Goal: Information Seeking & Learning: Understand process/instructions

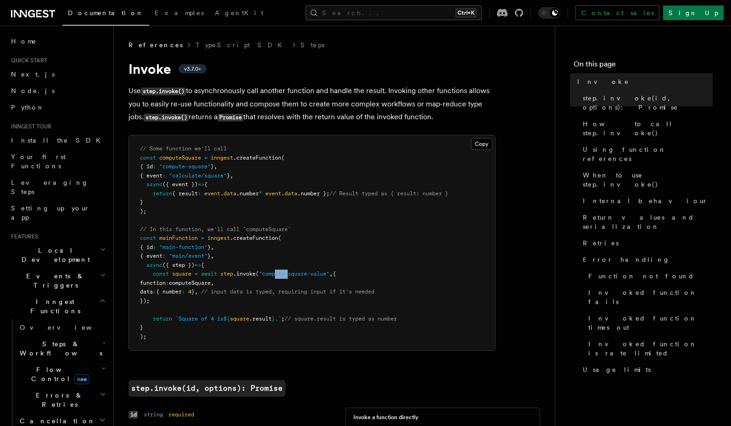
drag, startPoint x: 278, startPoint y: 274, endPoint x: 292, endPoint y: 276, distance: 14.3
click at [292, 276] on span ""compute-square-value"" at bounding box center [294, 274] width 71 height 6
click at [285, 270] on pre "// Some function we'll call const computeSquare = inngest .createFunction ( { i…" at bounding box center [312, 242] width 366 height 215
click at [281, 274] on span ""compute-square-value"" at bounding box center [294, 274] width 71 height 6
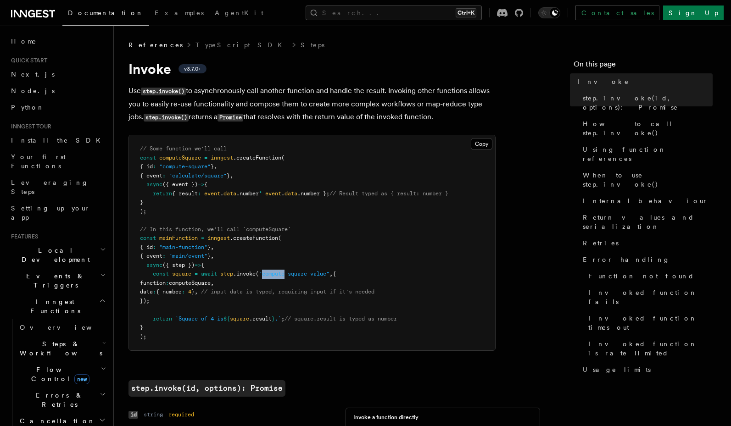
click at [281, 274] on span ""compute-square-value"" at bounding box center [294, 274] width 71 height 6
drag, startPoint x: 505, startPoint y: 199, endPoint x: 499, endPoint y: 199, distance: 6.0
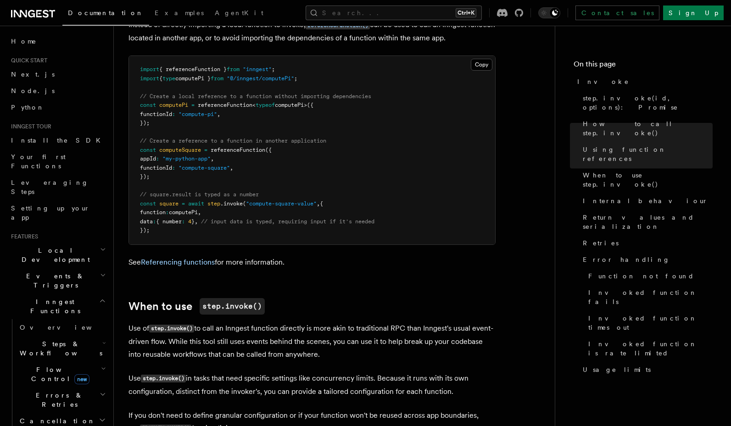
scroll to position [1267, 0]
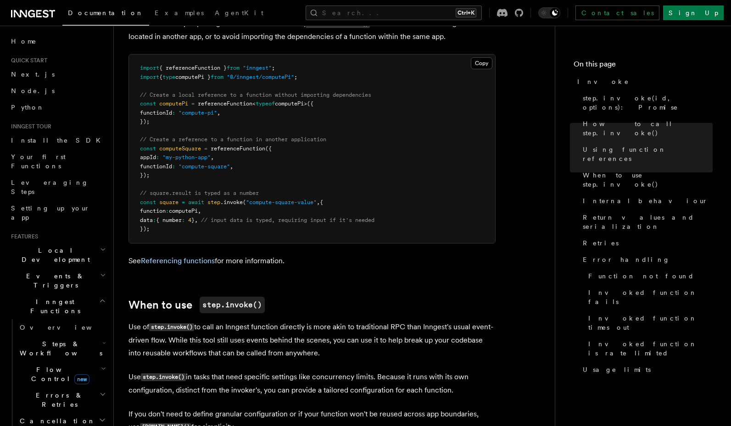
drag, startPoint x: 398, startPoint y: 275, endPoint x: 387, endPoint y: 289, distance: 17.3
click at [387, 408] on p "If you don't need to define granular configuration or if your function won't be…" at bounding box center [312, 421] width 367 height 26
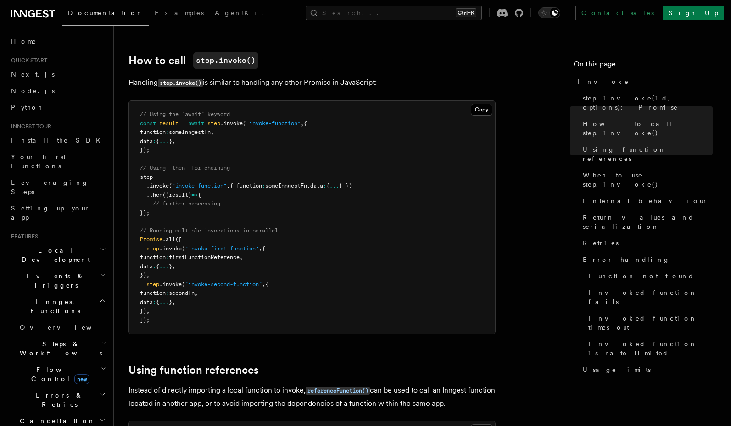
scroll to position [771, 0]
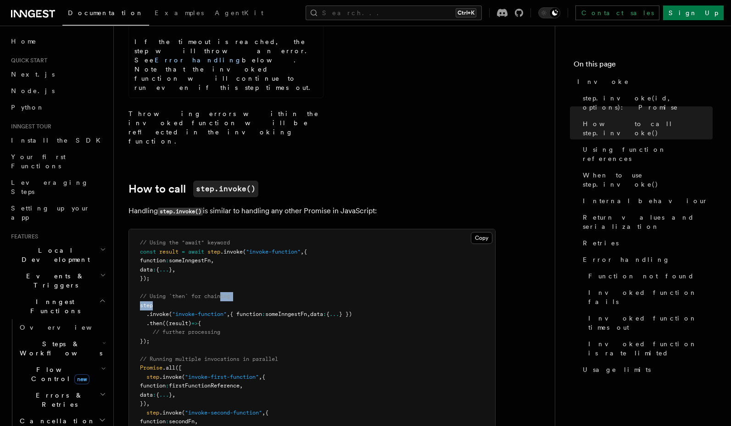
drag, startPoint x: 223, startPoint y: 158, endPoint x: 175, endPoint y: 171, distance: 49.4
click at [175, 230] on pre "// Using the "await" keyword const result = await step .invoke ( "invoke-functi…" at bounding box center [312, 346] width 366 height 233
drag, startPoint x: 188, startPoint y: 163, endPoint x: 202, endPoint y: 170, distance: 15.8
click at [202, 230] on pre "// Using the "await" keyword const result = await step .invoke ( "invoke-functi…" at bounding box center [312, 346] width 366 height 233
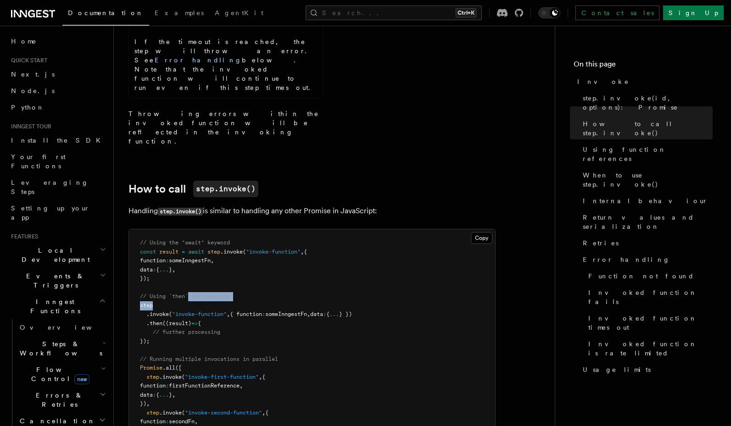
click at [202, 230] on pre "// Using the "await" keyword const result = await step .invoke ( "invoke-functi…" at bounding box center [312, 346] width 366 height 233
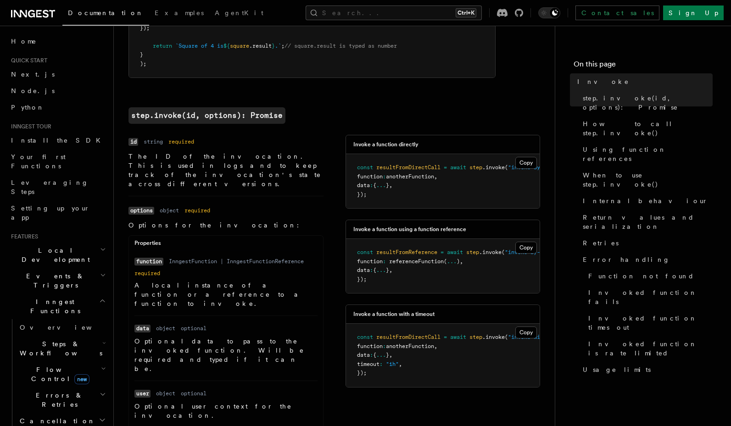
scroll to position [0, 0]
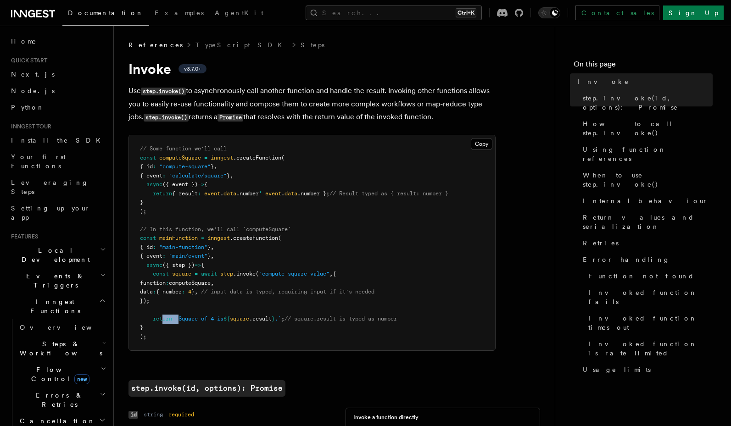
drag, startPoint x: 163, startPoint y: 319, endPoint x: 181, endPoint y: 319, distance: 17.4
click at [181, 319] on span "return `Square of 4 is ${ square .result } .` ; // square.result is typed as nu…" at bounding box center [268, 319] width 257 height 6
click at [181, 319] on span "`Square of 4 is" at bounding box center [199, 319] width 48 height 6
drag, startPoint x: 235, startPoint y: 283, endPoint x: 224, endPoint y: 287, distance: 11.2
click at [224, 287] on pre "// Some function we'll call const computeSquare = inngest .createFunction ( { i…" at bounding box center [312, 242] width 366 height 215
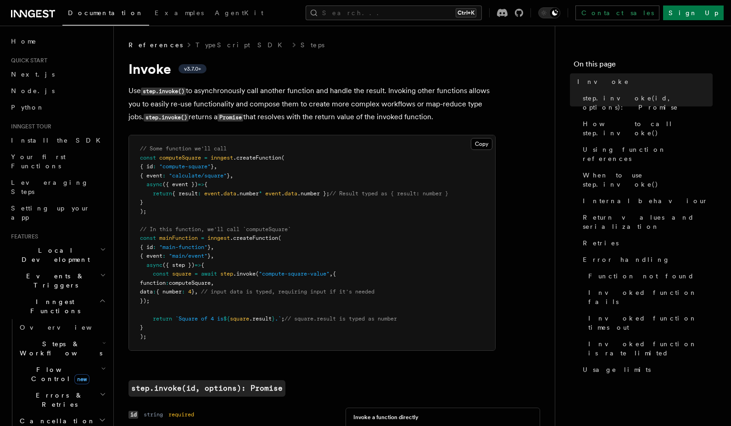
click at [211, 281] on span "computeSquare" at bounding box center [190, 283] width 42 height 6
click at [263, 64] on h1 "Invoke v3.7.0+" at bounding box center [312, 69] width 367 height 17
drag, startPoint x: 208, startPoint y: 271, endPoint x: 209, endPoint y: 285, distance: 13.8
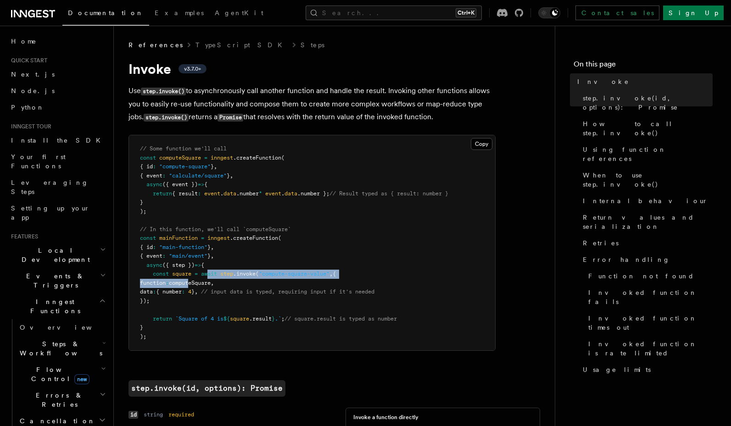
click at [209, 285] on code "// Some function we'll call const computeSquare = inngest .createFunction ( { i…" at bounding box center [294, 243] width 309 height 195
click at [209, 285] on span "computeSquare" at bounding box center [190, 283] width 42 height 6
drag, startPoint x: 225, startPoint y: 271, endPoint x: 242, endPoint y: 299, distance: 33.0
click at [242, 299] on pre "// Some function we'll call const computeSquare = inngest .createFunction ( { i…" at bounding box center [312, 242] width 366 height 215
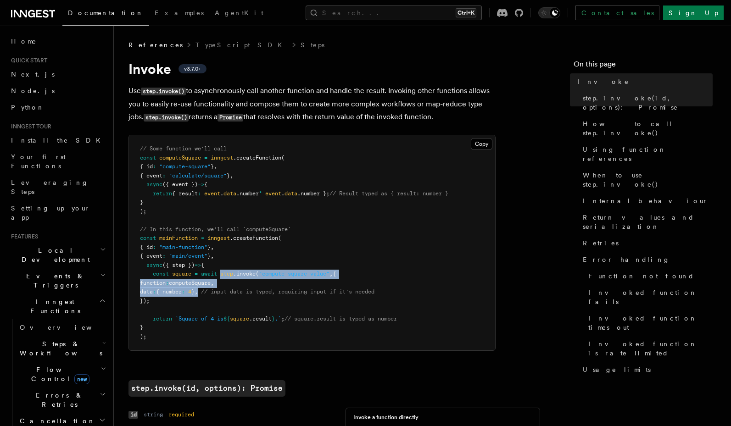
drag, startPoint x: 224, startPoint y: 274, endPoint x: 224, endPoint y: 295, distance: 21.6
click at [224, 295] on pre "// Some function we'll call const computeSquare = inngest .createFunction ( { i…" at bounding box center [312, 242] width 366 height 215
click at [264, 279] on pre "// Some function we'll call const computeSquare = inngest .createFunction ( { i…" at bounding box center [312, 242] width 366 height 215
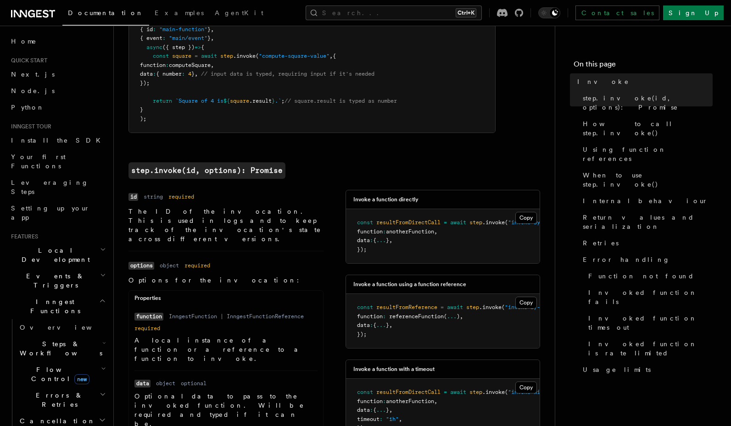
scroll to position [220, 0]
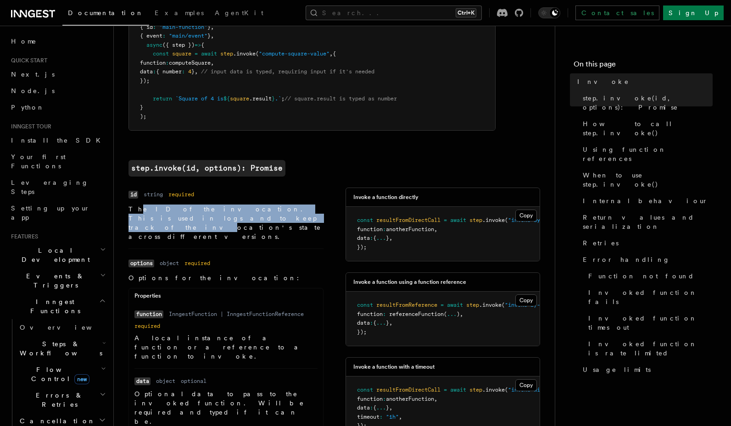
drag, startPoint x: 137, startPoint y: 207, endPoint x: 138, endPoint y: 219, distance: 12.4
click at [138, 219] on p "The ID of the invocation. This is used in logs and to keep track of the invocat…" at bounding box center [226, 223] width 195 height 37
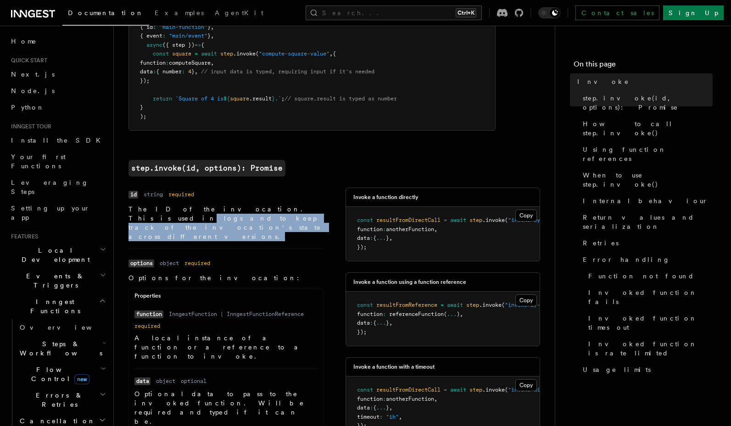
drag, startPoint x: 248, startPoint y: 208, endPoint x: 256, endPoint y: 219, distance: 12.8
click at [256, 219] on p "The ID of the invocation. This is used in logs and to keep track of the invocat…" at bounding box center [226, 223] width 195 height 37
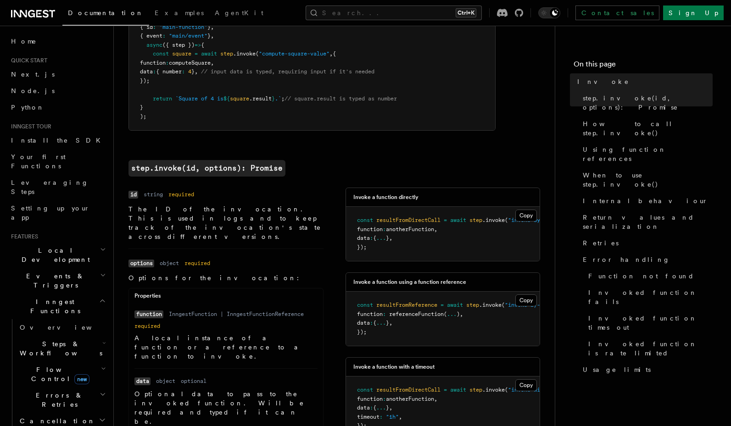
drag, startPoint x: 256, startPoint y: 219, endPoint x: 168, endPoint y: 223, distance: 87.8
click at [168, 223] on li "Name id Type string Required required Description The ID of the invocation. Thi…" at bounding box center [226, 218] width 195 height 61
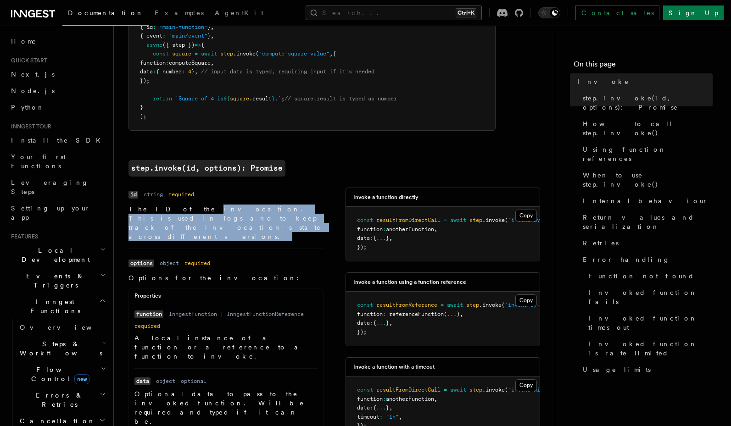
drag, startPoint x: 168, startPoint y: 223, endPoint x: 171, endPoint y: 213, distance: 10.5
click at [171, 213] on li "Name id Type string Required required Description The ID of the invocation. Thi…" at bounding box center [226, 218] width 195 height 61
click at [171, 213] on p "The ID of the invocation. This is used in logs and to keep track of the invocat…" at bounding box center [226, 223] width 195 height 37
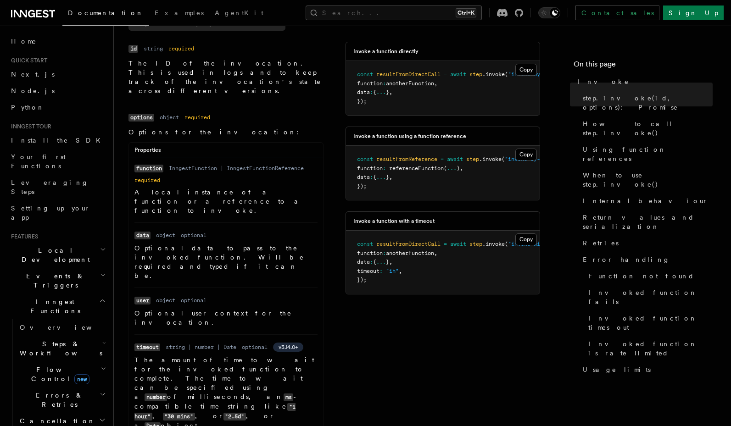
scroll to position [386, 0]
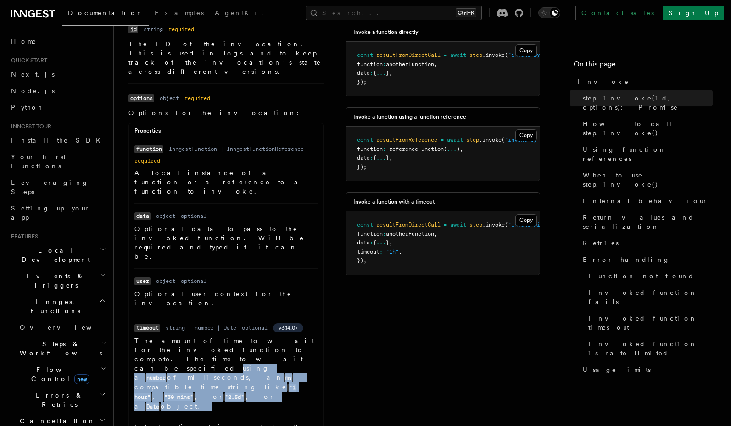
drag, startPoint x: 230, startPoint y: 296, endPoint x: 228, endPoint y: 322, distance: 25.8
click at [228, 337] on dd "The amount of time to wait for the invoked function to complete. The time to wa…" at bounding box center [226, 407] width 183 height 141
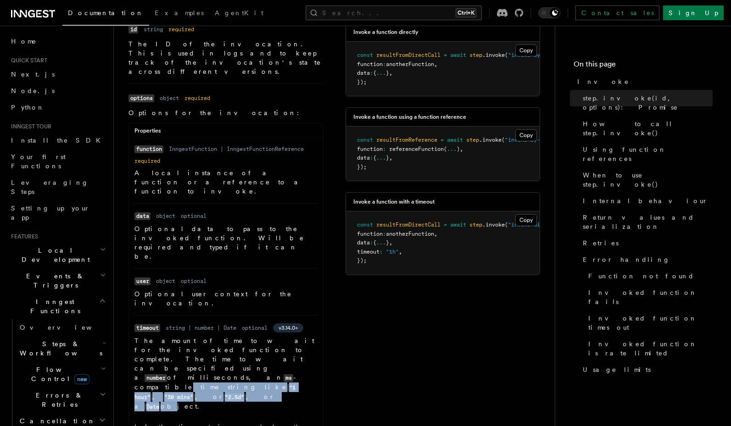
drag, startPoint x: 225, startPoint y: 303, endPoint x: 224, endPoint y: 314, distance: 10.7
click at [224, 337] on p "The amount of time to wait for the invoked function to complete. The time to wa…" at bounding box center [226, 374] width 183 height 75
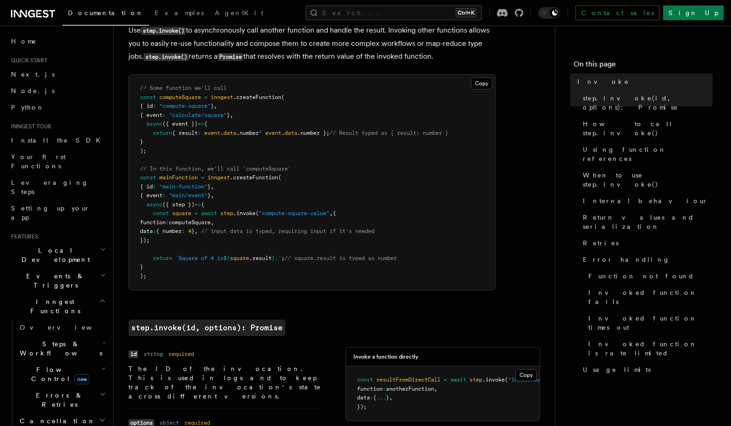
scroll to position [0, 0]
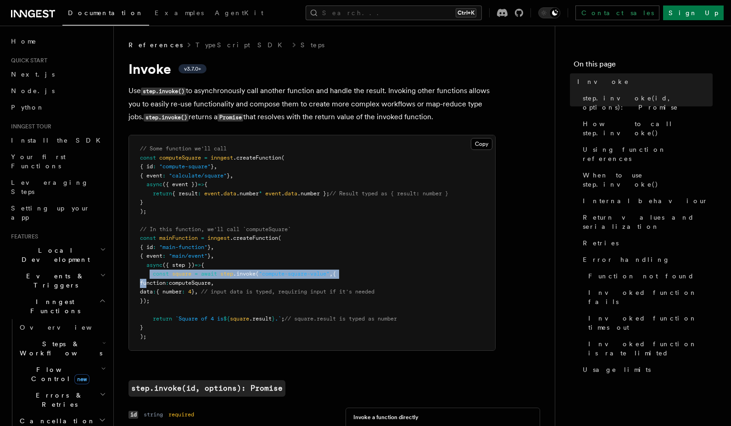
drag, startPoint x: 149, startPoint y: 271, endPoint x: 146, endPoint y: 281, distance: 9.6
click at [146, 281] on code "// Some function we'll call const computeSquare = inngest .createFunction ( { i…" at bounding box center [294, 243] width 309 height 195
click at [198, 292] on span "," at bounding box center [196, 292] width 3 height 6
click at [211, 281] on span "computeSquare" at bounding box center [190, 283] width 42 height 6
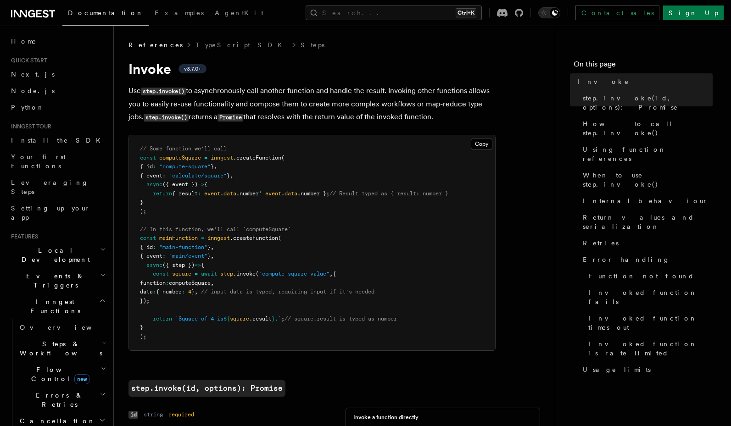
click at [211, 281] on span "computeSquare" at bounding box center [190, 283] width 42 height 6
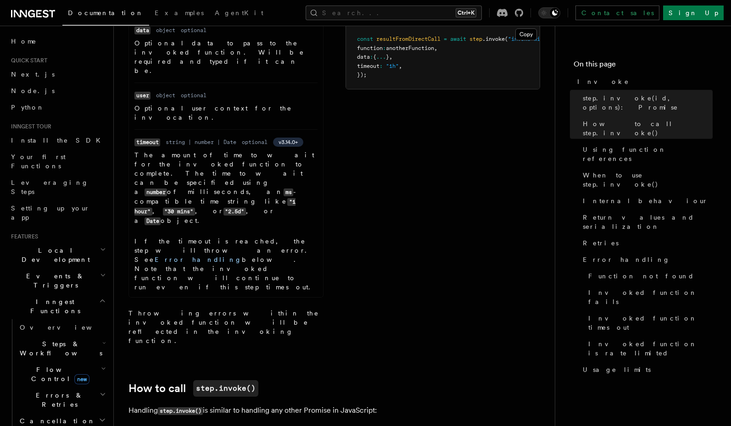
scroll to position [551, 0]
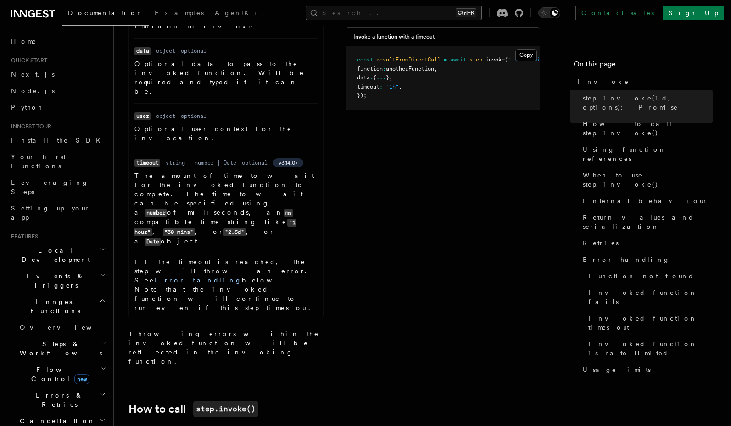
click at [418, 12] on button "Search... Ctrl+K" at bounding box center [394, 13] width 176 height 15
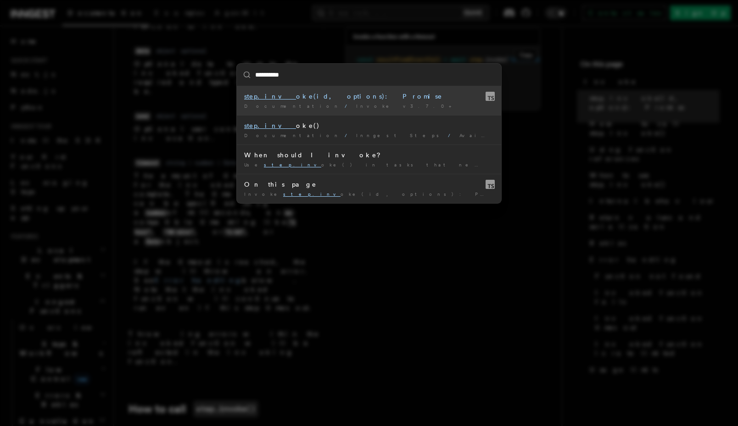
type input "**********"
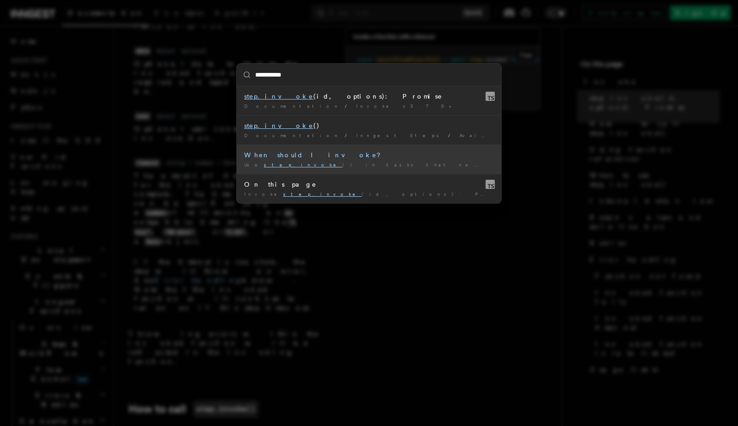
click at [362, 155] on div "When should I invoke?" at bounding box center [369, 155] width 250 height 9
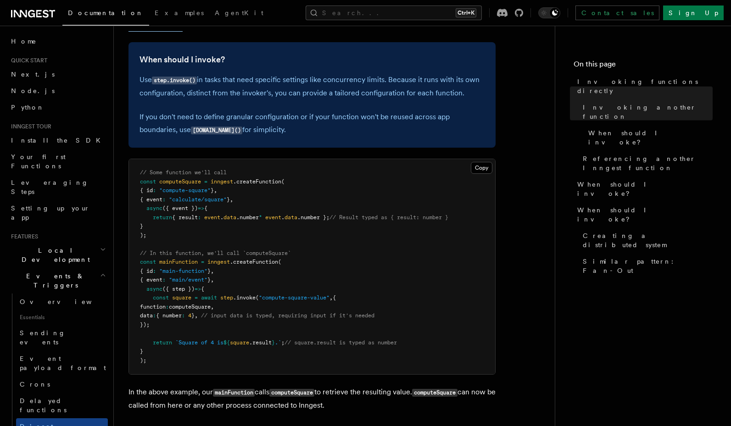
scroll to position [241, 0]
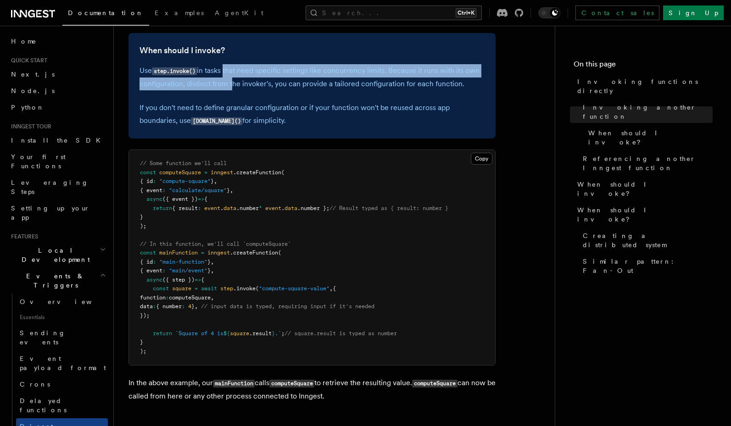
drag, startPoint x: 226, startPoint y: 67, endPoint x: 230, endPoint y: 78, distance: 11.0
click at [230, 78] on p "Use step.invoke() in tasks that need specific settings like concurrency limits.…" at bounding box center [312, 77] width 345 height 26
drag, startPoint x: 272, startPoint y: 73, endPoint x: 281, endPoint y: 82, distance: 12.0
click at [281, 82] on p "Use step.invoke() in tasks that need specific settings like concurrency limits.…" at bounding box center [312, 77] width 345 height 26
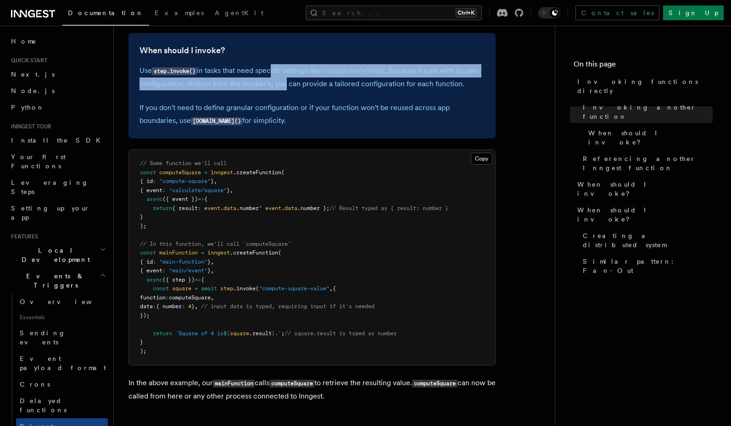
click at [281, 82] on p "Use step.invoke() in tasks that need specific settings like concurrency limits.…" at bounding box center [312, 77] width 345 height 26
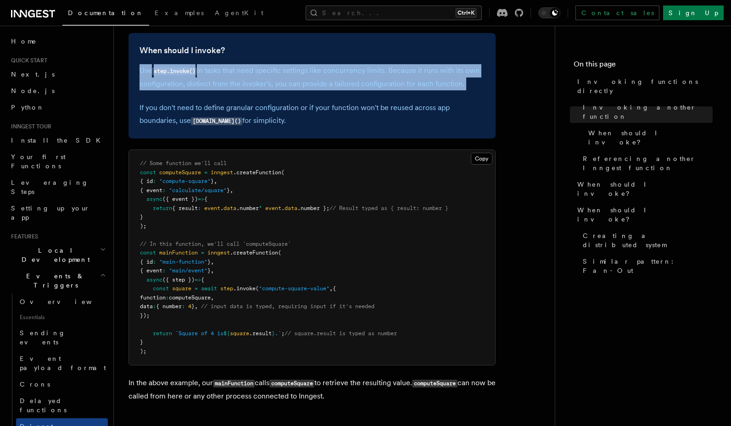
drag, startPoint x: 376, startPoint y: 62, endPoint x: 297, endPoint y: 94, distance: 85.1
click at [297, 94] on div "When should I invoke? Use step.invoke() in tasks that need specific settings li…" at bounding box center [312, 86] width 367 height 106
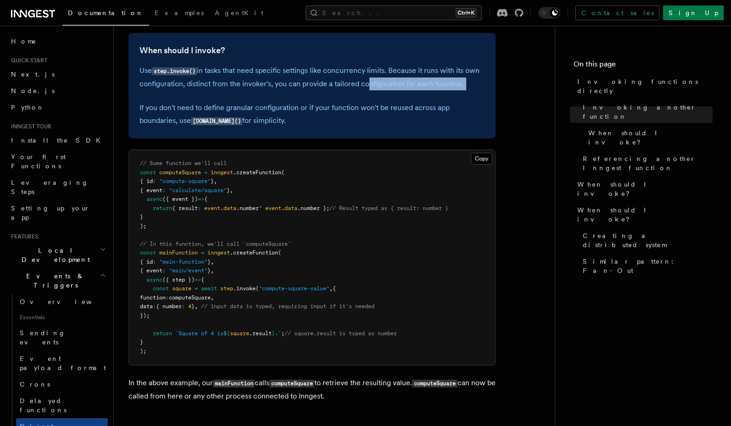
drag, startPoint x: 364, startPoint y: 79, endPoint x: 375, endPoint y: 97, distance: 20.8
click at [375, 97] on div "When should I invoke? Use step.invoke() in tasks that need specific settings li…" at bounding box center [312, 86] width 367 height 106
drag, startPoint x: 175, startPoint y: 106, endPoint x: 307, endPoint y: 116, distance: 131.7
click at [307, 116] on p "If you don't need to define granular configuration or if your function won't be…" at bounding box center [312, 114] width 345 height 26
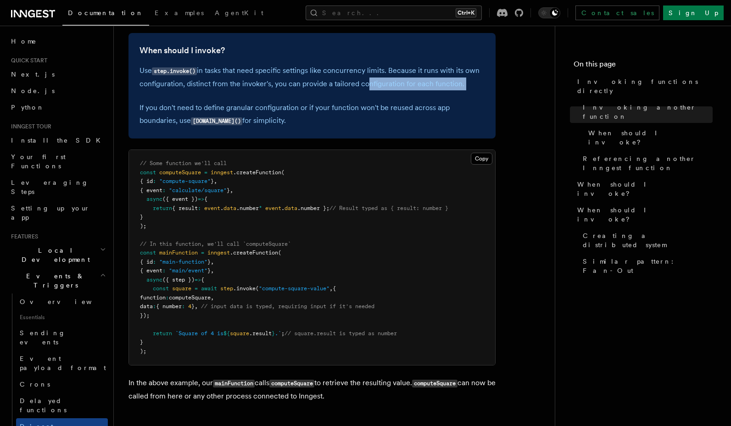
click at [307, 116] on p "If you don't need to define granular configuration or if your function won't be…" at bounding box center [312, 114] width 345 height 26
drag, startPoint x: 311, startPoint y: 110, endPoint x: 310, endPoint y: 118, distance: 8.3
click at [310, 118] on p "If you don't need to define granular configuration or if your function won't be…" at bounding box center [312, 114] width 345 height 26
drag, startPoint x: 310, startPoint y: 118, endPoint x: 227, endPoint y: 124, distance: 83.3
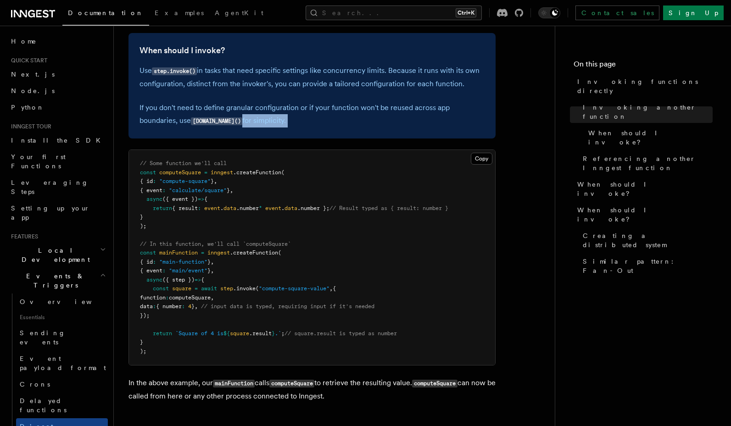
click at [227, 124] on p "If you don't need to define granular configuration or if your function won't be…" at bounding box center [312, 114] width 345 height 26
click at [227, 124] on code "[DOMAIN_NAME]()" at bounding box center [216, 122] width 51 height 8
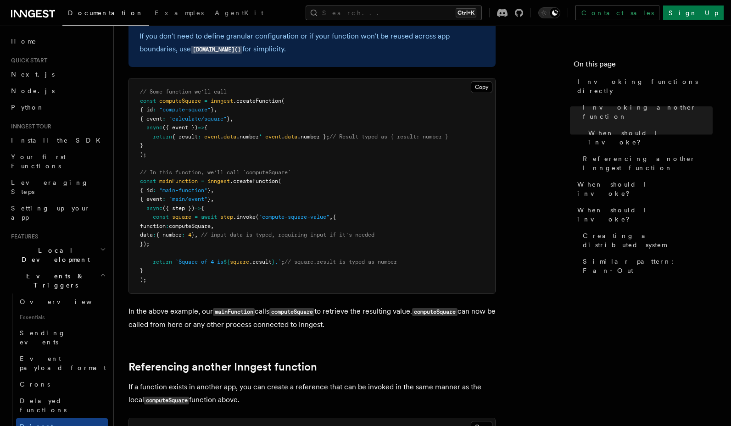
scroll to position [461, 0]
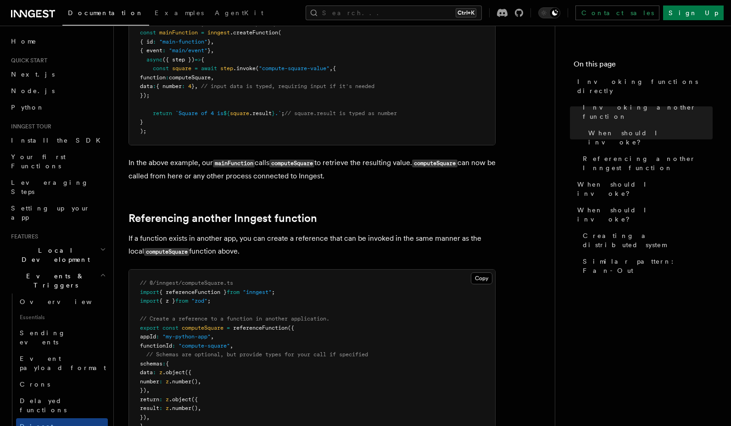
drag, startPoint x: 272, startPoint y: 162, endPoint x: 275, endPoint y: 173, distance: 11.9
click at [275, 173] on p "In the above example, our mainFunction calls computeSquare to retrieve the resu…" at bounding box center [312, 170] width 367 height 26
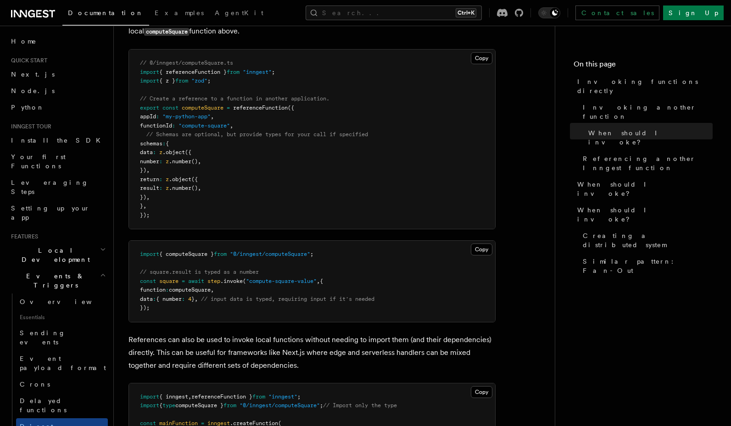
scroll to position [627, 0]
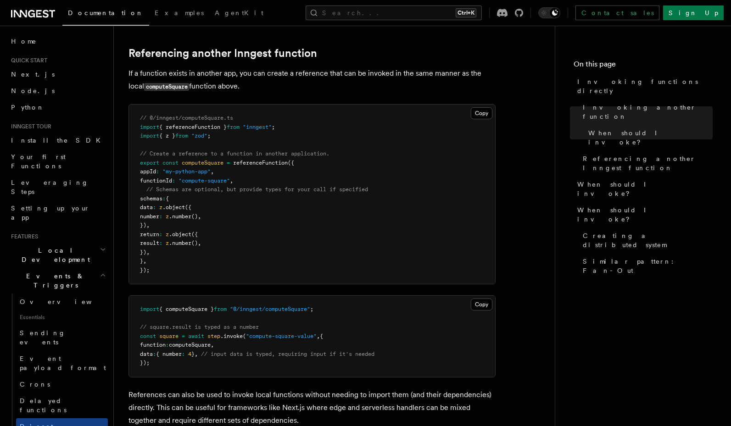
click at [199, 124] on span "{ referenceFunction }" at bounding box center [192, 127] width 67 height 6
copy span "referenceFunction"
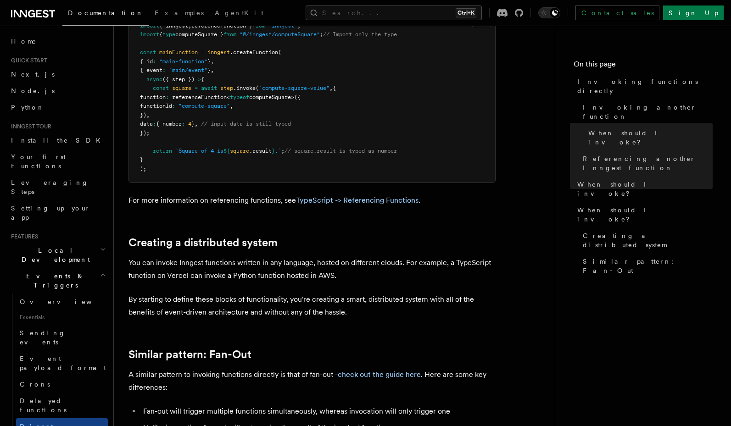
scroll to position [1051, 0]
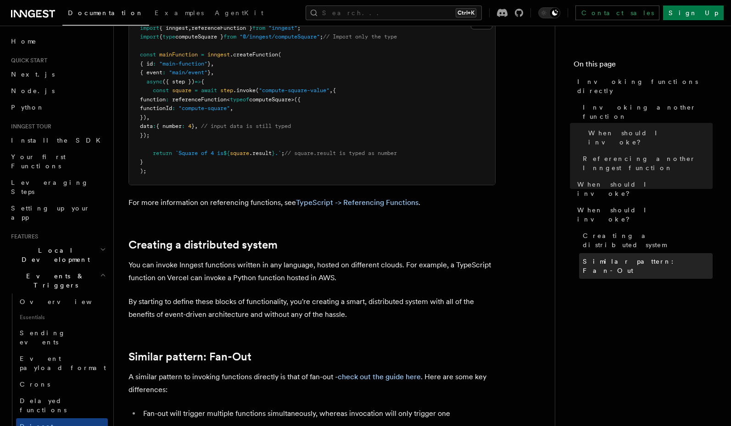
click at [610, 257] on span "Similar pattern: Fan-Out" at bounding box center [648, 266] width 130 height 18
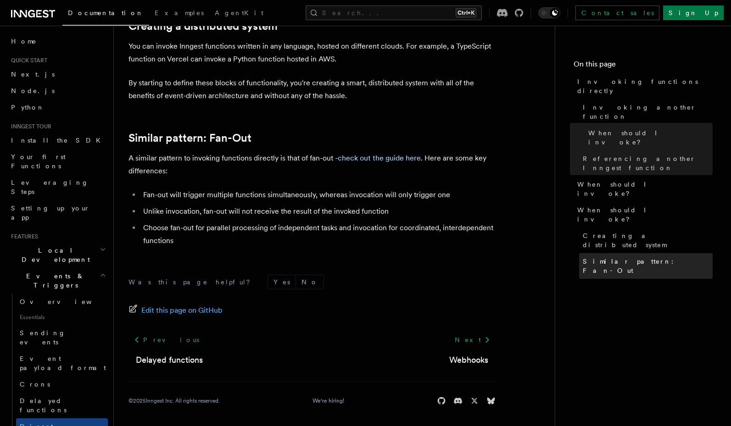
scroll to position [1271, 0]
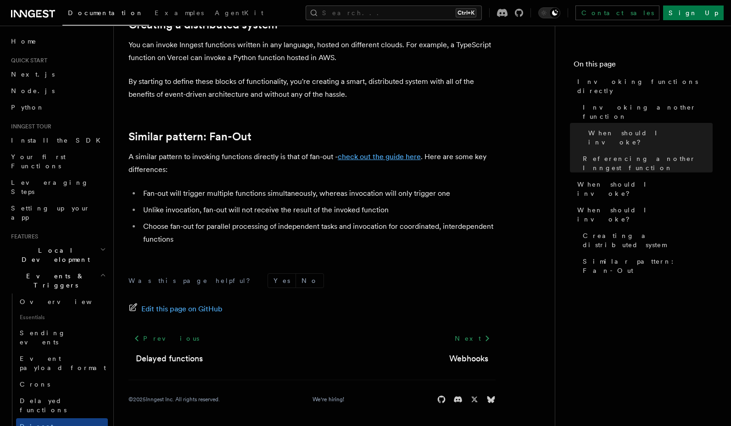
click at [355, 157] on link "check out the guide here" at bounding box center [379, 156] width 83 height 9
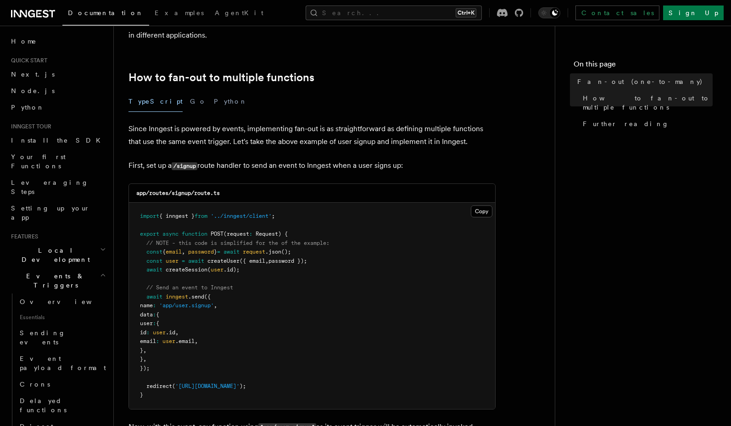
scroll to position [441, 0]
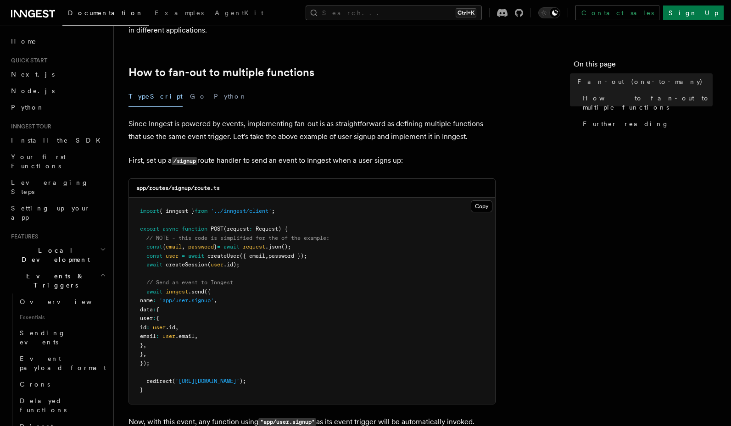
drag, startPoint x: 220, startPoint y: 286, endPoint x: 213, endPoint y: 295, distance: 11.8
click at [213, 295] on pre "import { inngest } from '../inngest/client' ; export async function POST (reque…" at bounding box center [312, 301] width 366 height 207
click at [213, 316] on pre "import { inngest } from '../inngest/client' ; export async function POST (reque…" at bounding box center [312, 301] width 366 height 207
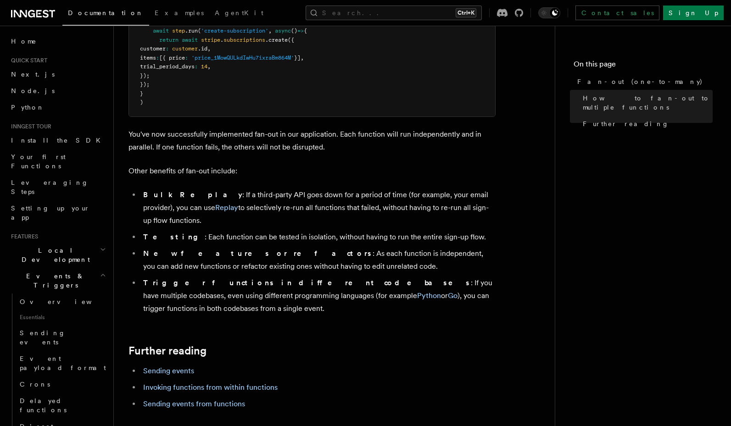
scroll to position [1102, 0]
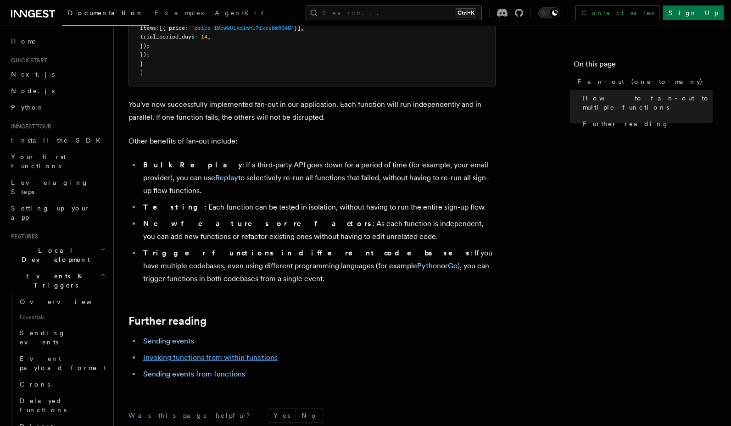
click at [244, 354] on link "Invoking functions from within functions" at bounding box center [210, 358] width 135 height 9
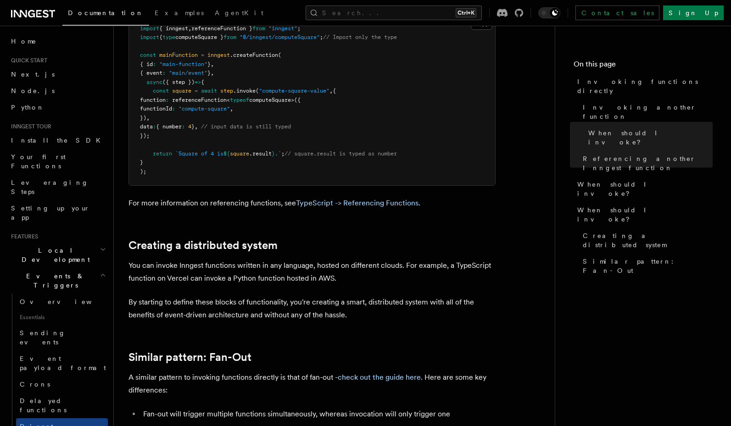
scroll to position [1271, 0]
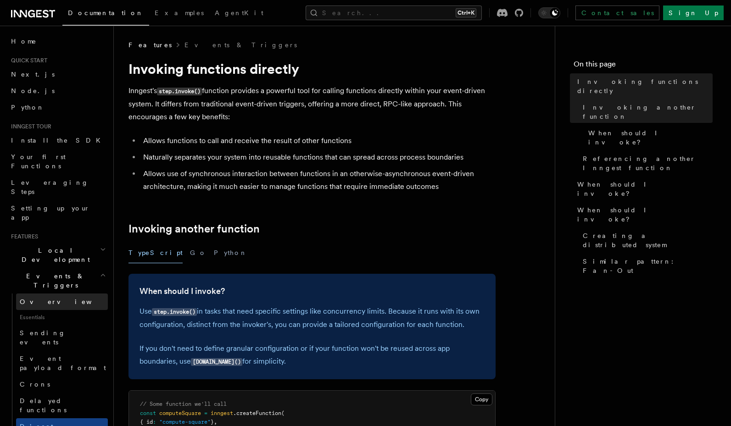
scroll to position [55, 0]
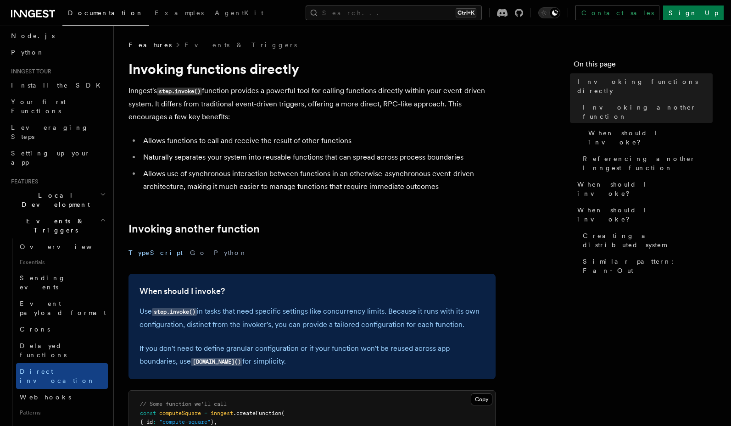
drag, startPoint x: 270, startPoint y: 97, endPoint x: 270, endPoint y: 117, distance: 19.7
click at [270, 117] on p "Inngest's step.invoke() function provides a powerful tool for calling functions…" at bounding box center [312, 103] width 367 height 39
drag, startPoint x: 276, startPoint y: 101, endPoint x: 274, endPoint y: 117, distance: 16.7
click at [274, 117] on p "Inngest's step.invoke() function provides a powerful tool for calling functions…" at bounding box center [312, 103] width 367 height 39
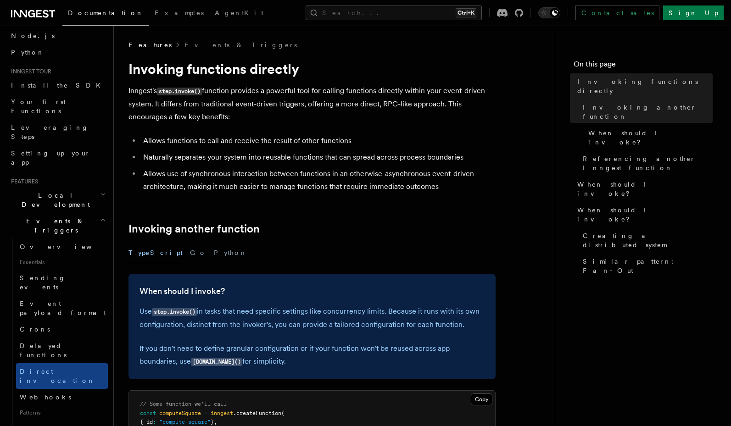
click at [274, 117] on p "Inngest's step.invoke() function provides a powerful tool for calling functions…" at bounding box center [312, 103] width 367 height 39
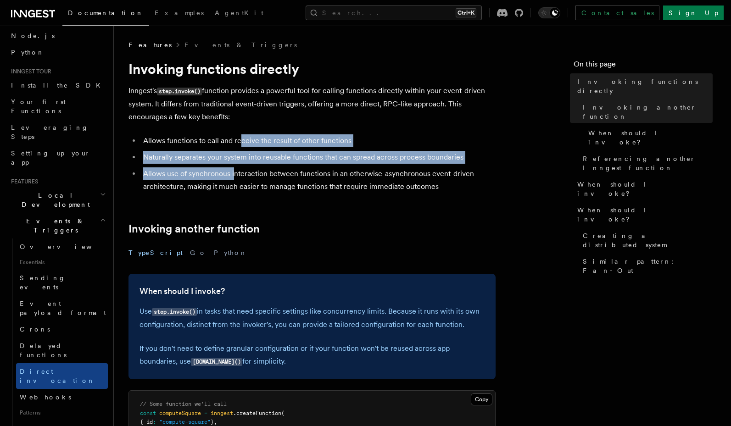
drag, startPoint x: 240, startPoint y: 146, endPoint x: 233, endPoint y: 178, distance: 33.4
click at [233, 178] on ul "Allows functions to call and receive the result of other functions Naturally se…" at bounding box center [312, 164] width 367 height 59
click at [233, 178] on li "Allows use of synchronous interaction between functions in an otherwise-asynchr…" at bounding box center [317, 181] width 355 height 26
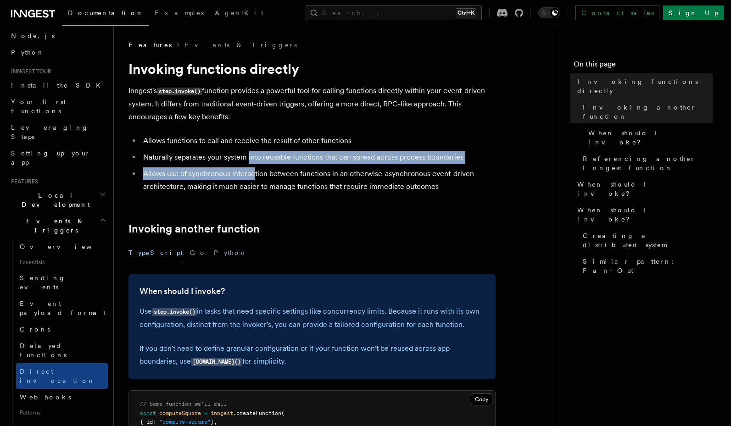
drag, startPoint x: 249, startPoint y: 151, endPoint x: 253, endPoint y: 172, distance: 21.4
click at [253, 172] on ul "Allows functions to call and receive the result of other functions Naturally se…" at bounding box center [312, 164] width 367 height 59
click at [253, 172] on li "Allows use of synchronous interaction between functions in an otherwise-asynchr…" at bounding box center [317, 181] width 355 height 26
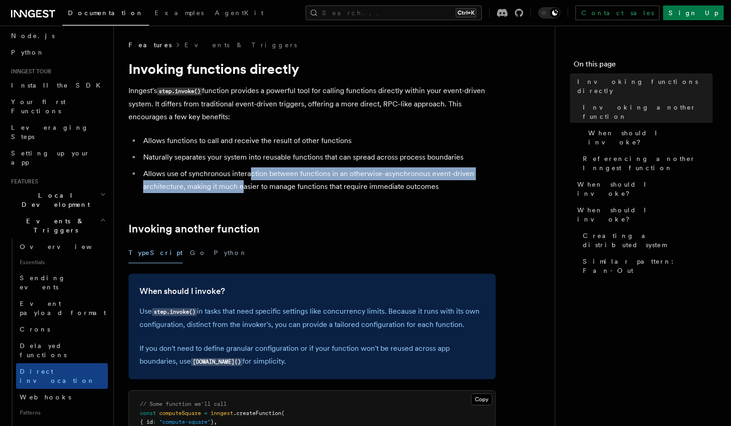
drag, startPoint x: 248, startPoint y: 180, endPoint x: 241, endPoint y: 183, distance: 7.4
click at [241, 183] on li "Allows use of synchronous interaction between functions in an otherwise-asynchr…" at bounding box center [317, 181] width 355 height 26
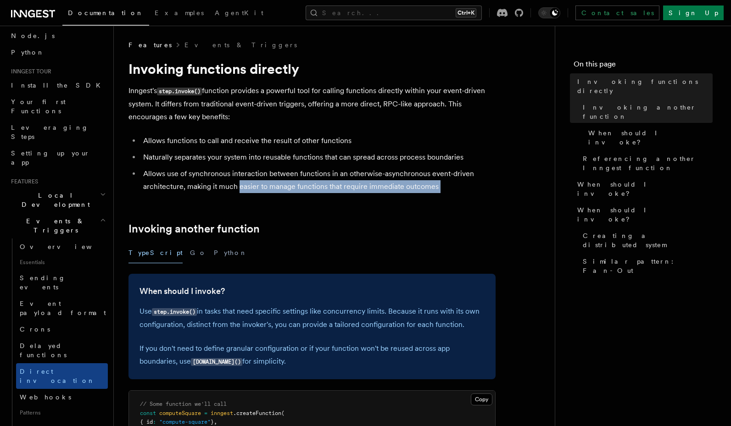
drag, startPoint x: 239, startPoint y: 183, endPoint x: 241, endPoint y: 197, distance: 14.4
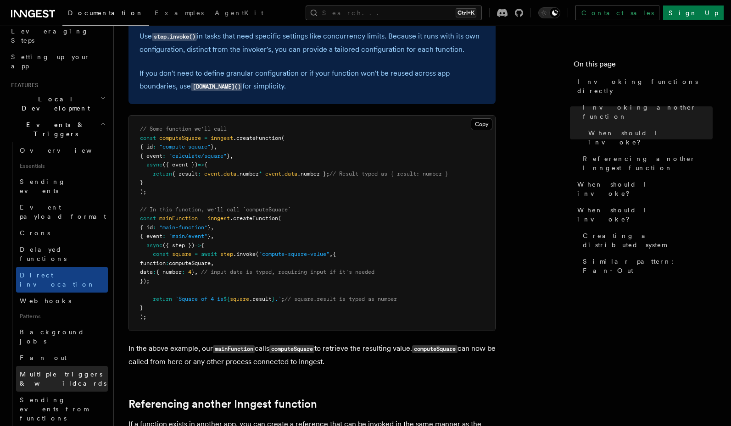
scroll to position [165, 0]
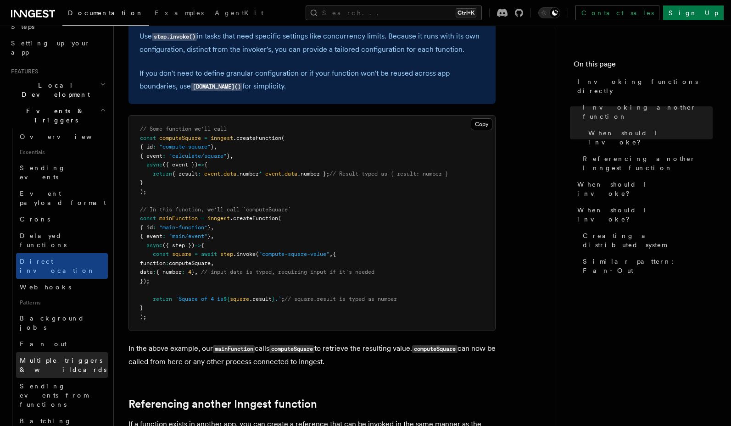
click at [69, 357] on span "Multiple triggers & wildcards" at bounding box center [63, 365] width 87 height 17
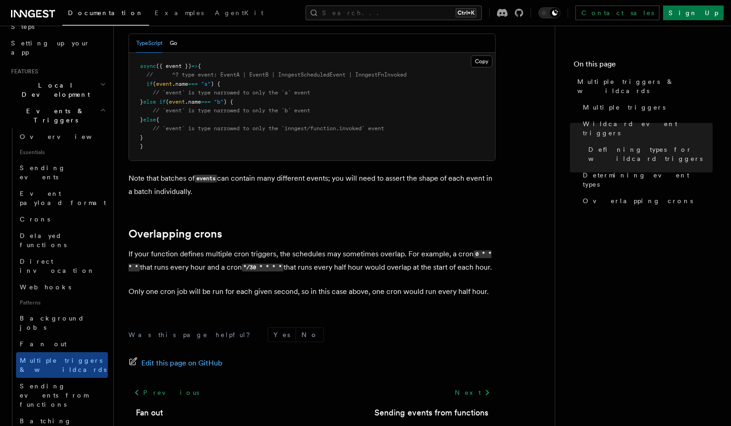
scroll to position [1033, 0]
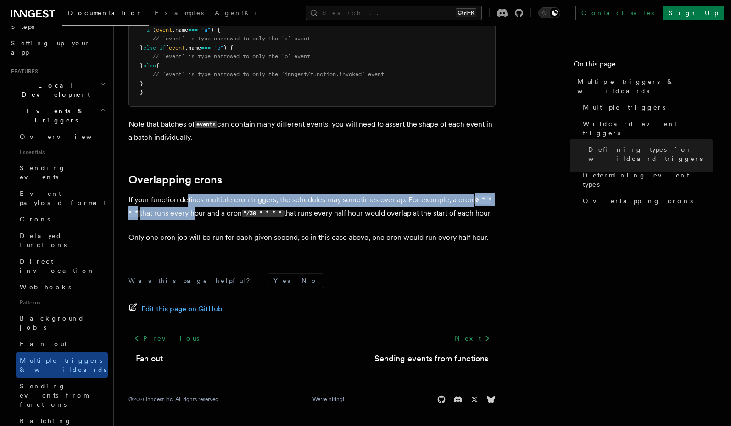
drag, startPoint x: 188, startPoint y: 188, endPoint x: 193, endPoint y: 199, distance: 12.1
click at [193, 199] on p "If your function defines multiple cron triggers, the schedules may sometimes ov…" at bounding box center [312, 207] width 367 height 27
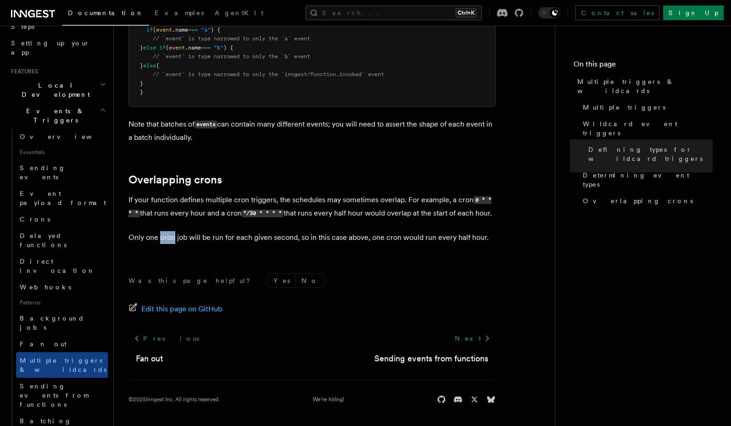
drag, startPoint x: 172, startPoint y: 238, endPoint x: 160, endPoint y: 234, distance: 12.6
click at [160, 234] on p "Only one cron job will be run for each given second, so in this case above, one…" at bounding box center [312, 237] width 367 height 13
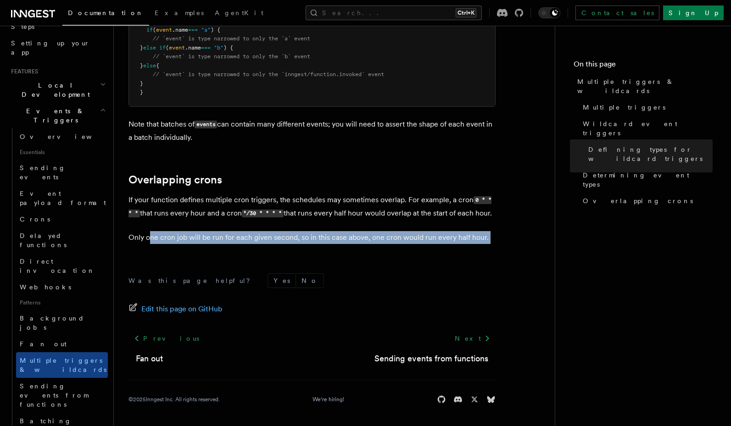
drag, startPoint x: 152, startPoint y: 241, endPoint x: 183, endPoint y: 248, distance: 32.1
drag, startPoint x: 291, startPoint y: 243, endPoint x: 303, endPoint y: 255, distance: 17.2
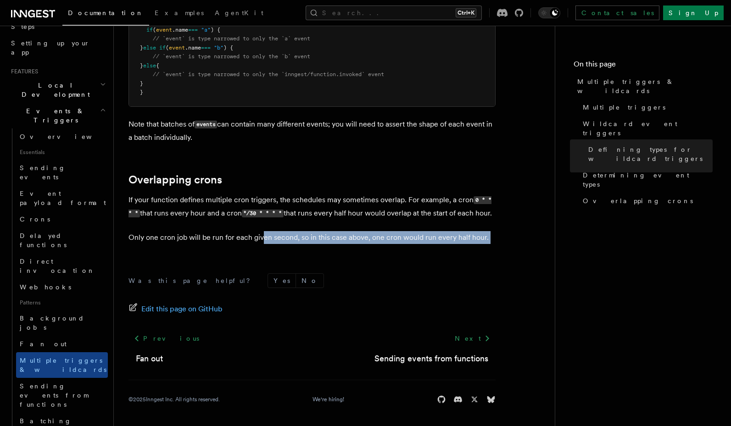
click at [303, 255] on div "Was this page helpful? Yes No Edit this page on GitHub Previous Fan out Next Se…" at bounding box center [312, 340] width 367 height 171
drag, startPoint x: 318, startPoint y: 237, endPoint x: 370, endPoint y: 248, distance: 53.9
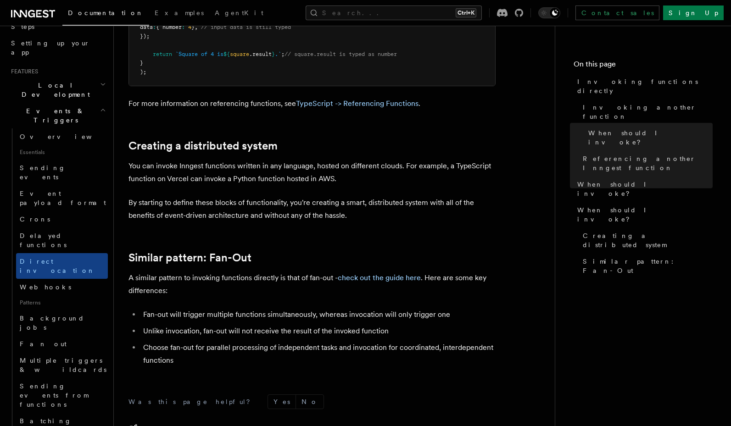
scroll to position [1157, 0]
